Goal: Task Accomplishment & Management: Use online tool/utility

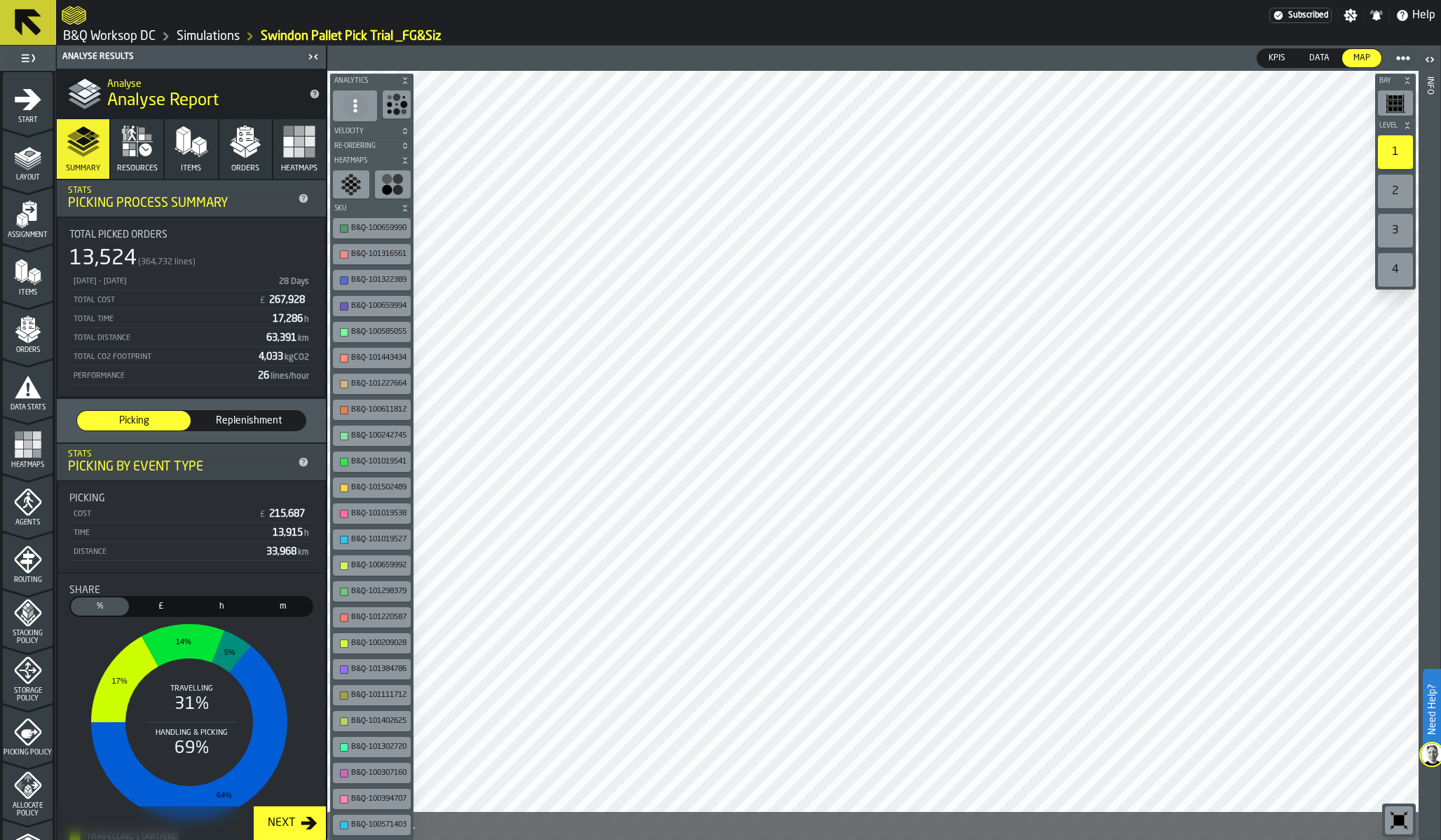
click at [261, 288] on div "01/01/2025 - 31/01/2025 28 Days" at bounding box center [191, 281] width 244 height 18
click at [284, 144] on rect "button" at bounding box center [289, 141] width 9 height 9
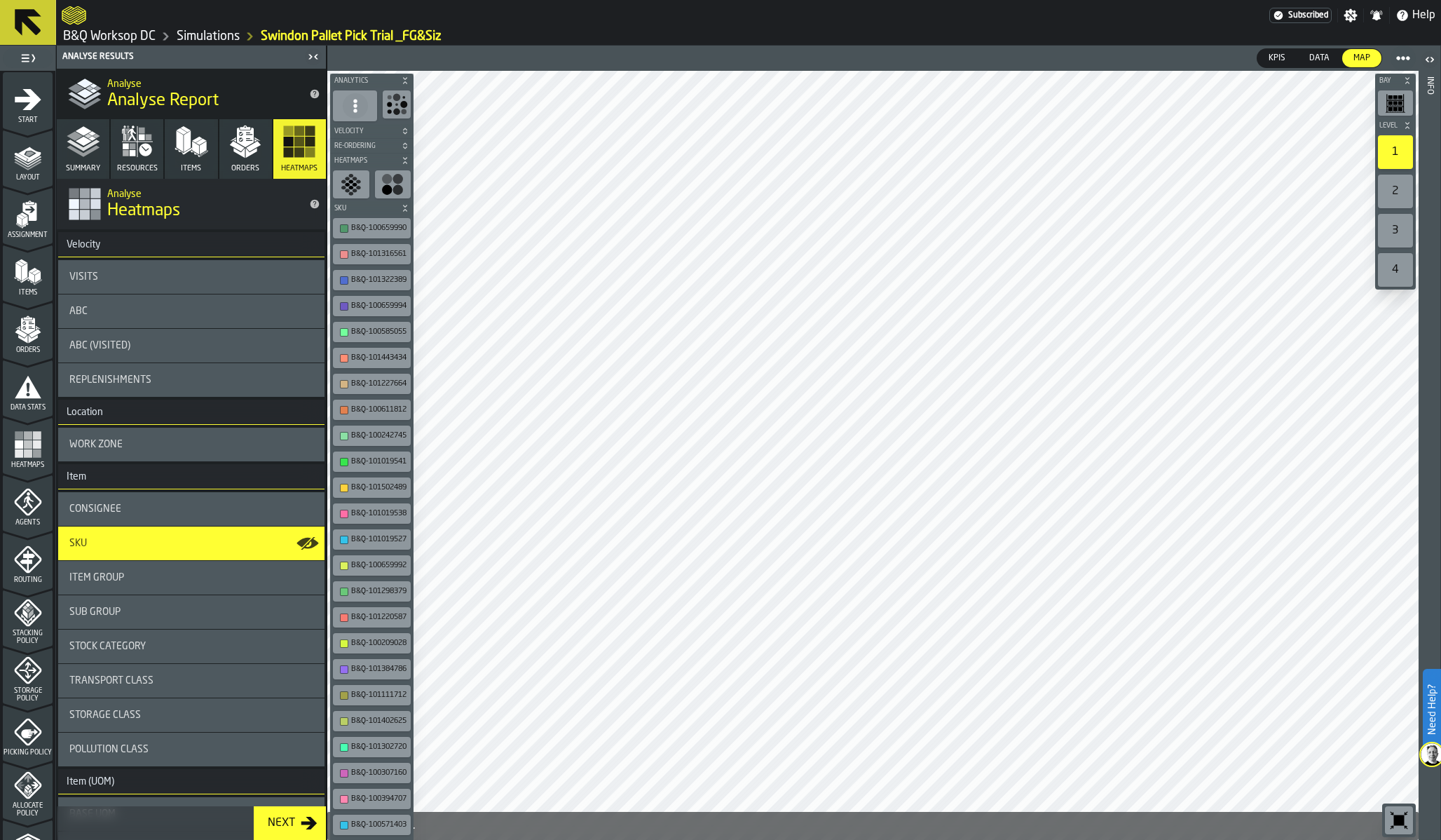
click at [122, 316] on div "ABC" at bounding box center [191, 311] width 244 height 11
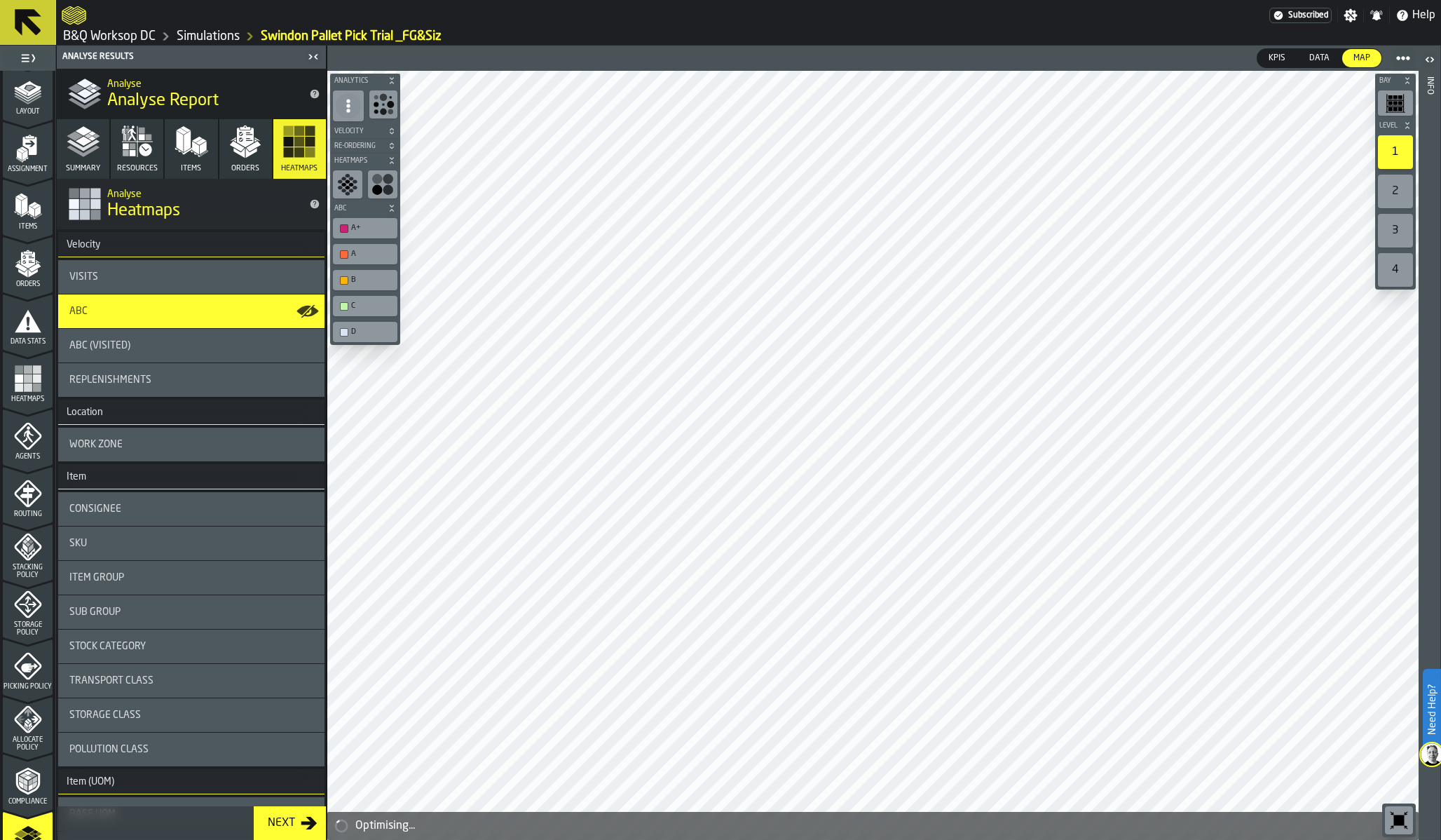
scroll to position [265, 0]
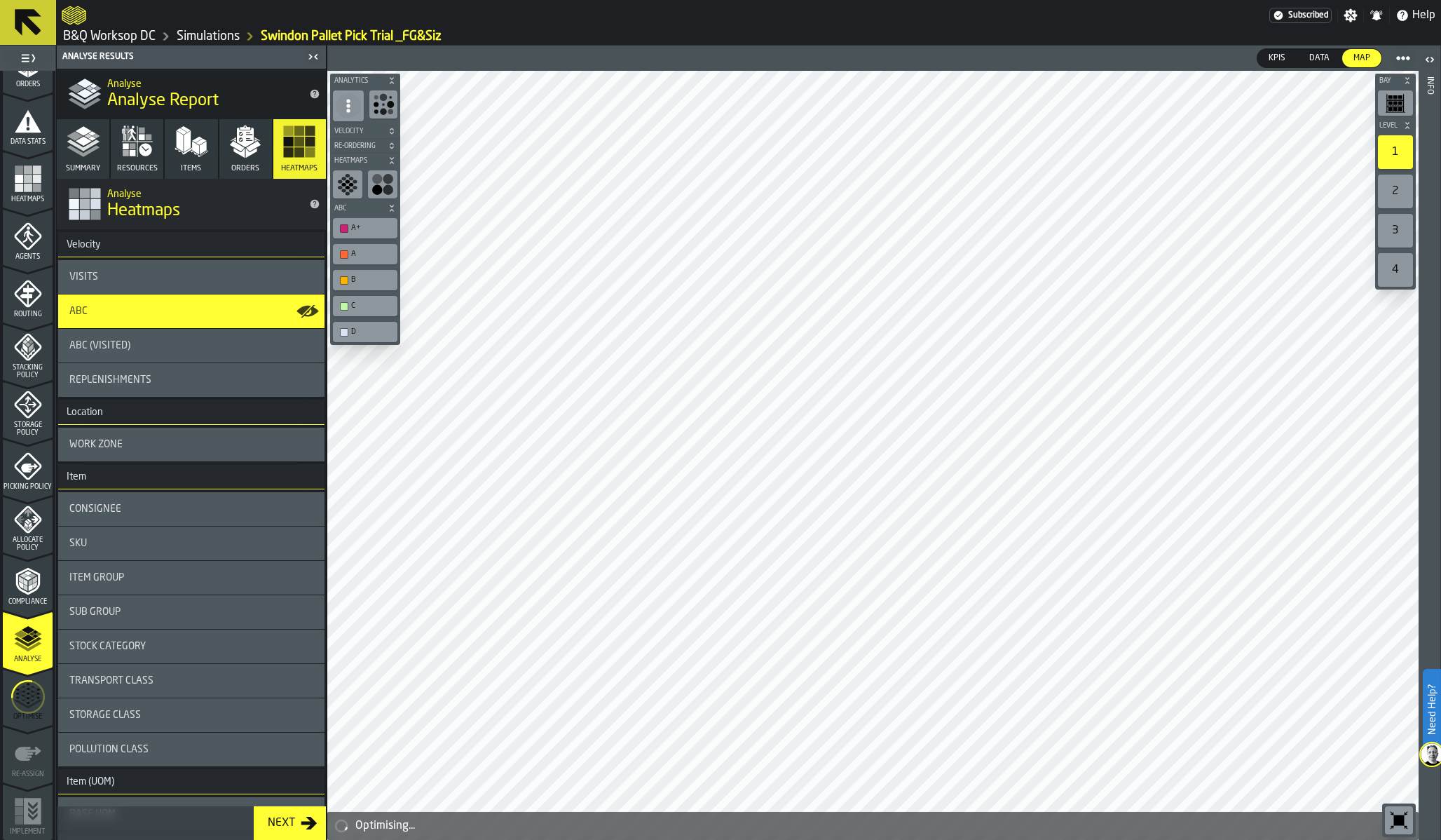
click at [37, 708] on circle "menu Optimise" at bounding box center [28, 697] width 32 height 32
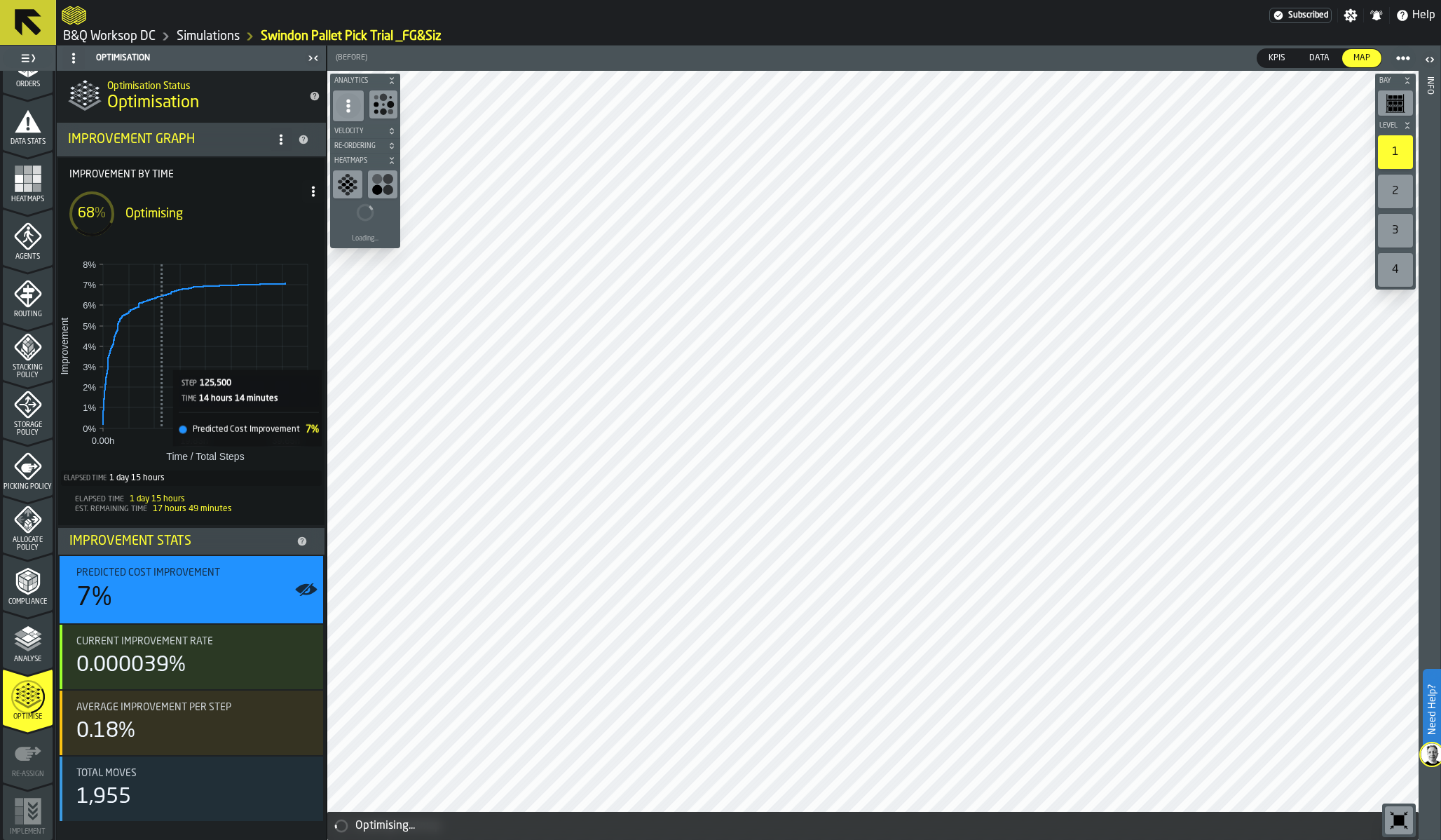
click at [167, 342] on rect at bounding box center [167, 346] width 1 height 164
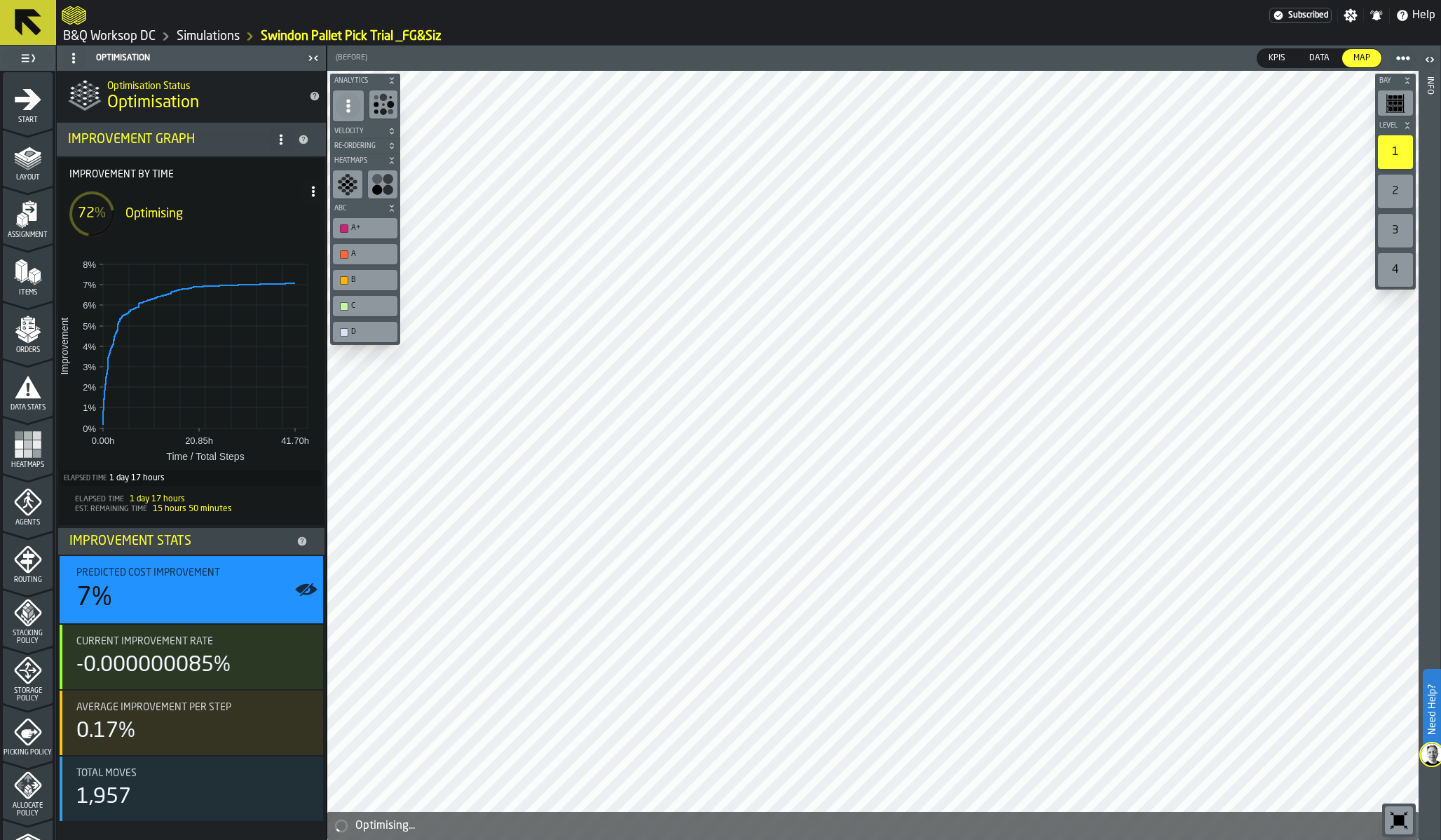
click at [135, 35] on link "B&Q Worksop DC" at bounding box center [109, 37] width 92 height 15
